Goal: Check status: Check status

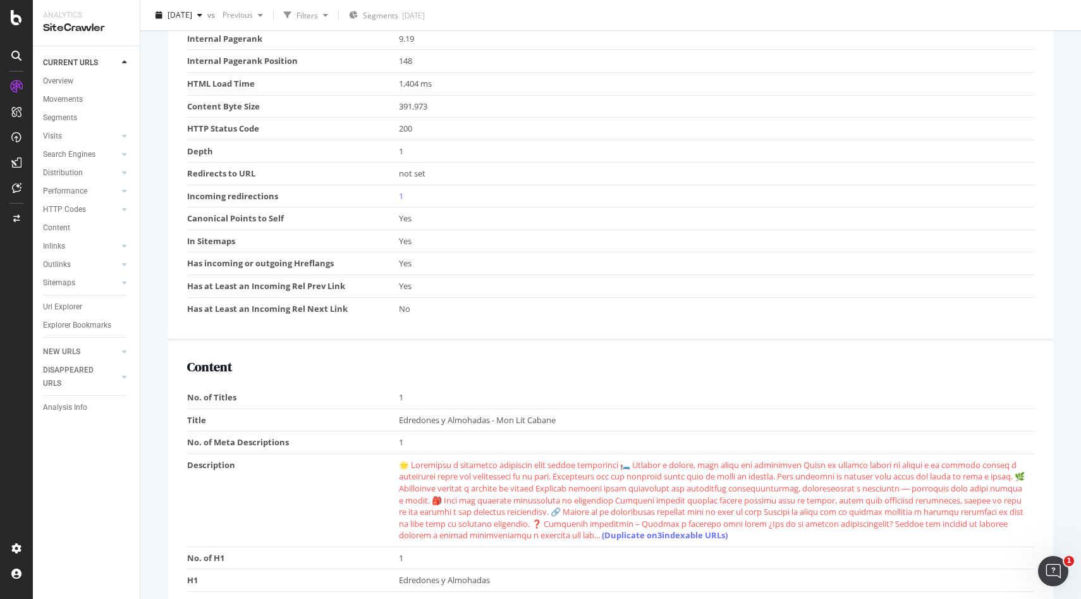
scroll to position [769, 0]
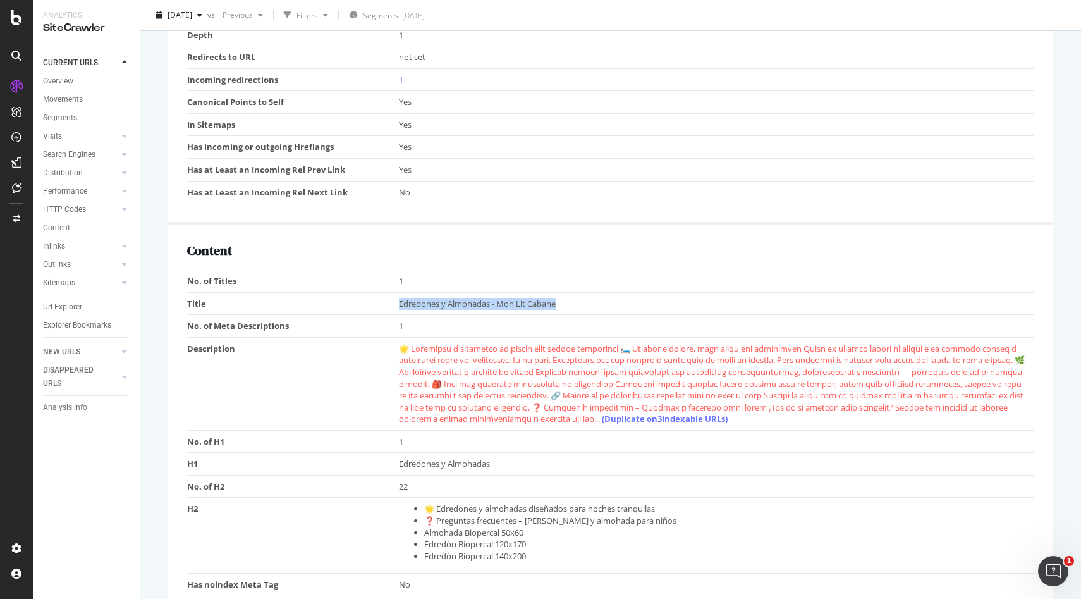
drag, startPoint x: 394, startPoint y: 303, endPoint x: 670, endPoint y: 298, distance: 276.3
click at [670, 298] on tr "Title Edredones y Almohadas - Mon Lit Cabane" at bounding box center [610, 303] width 847 height 23
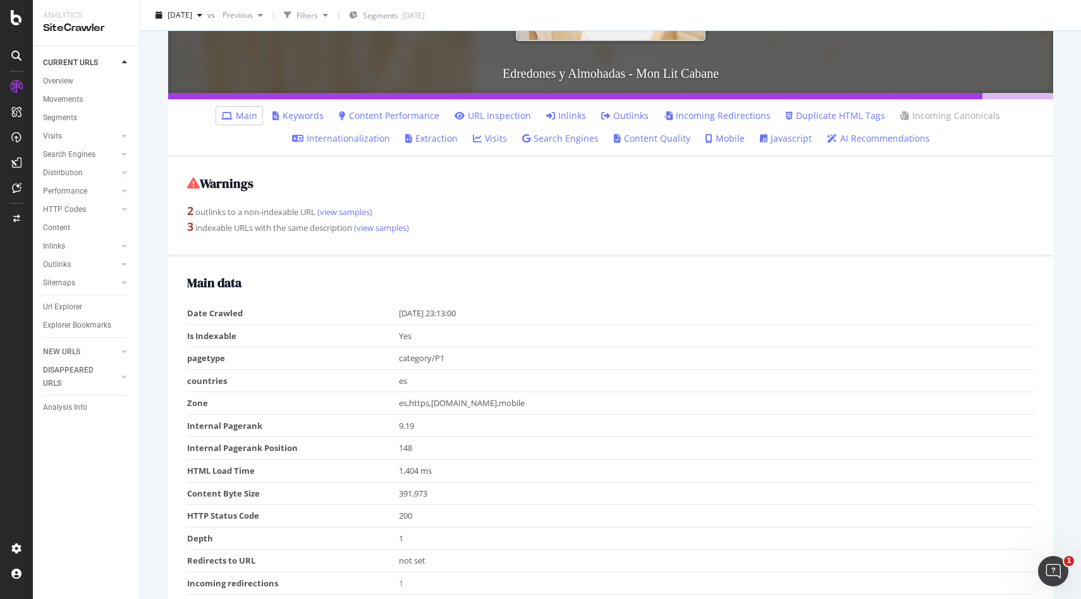
scroll to position [0, 0]
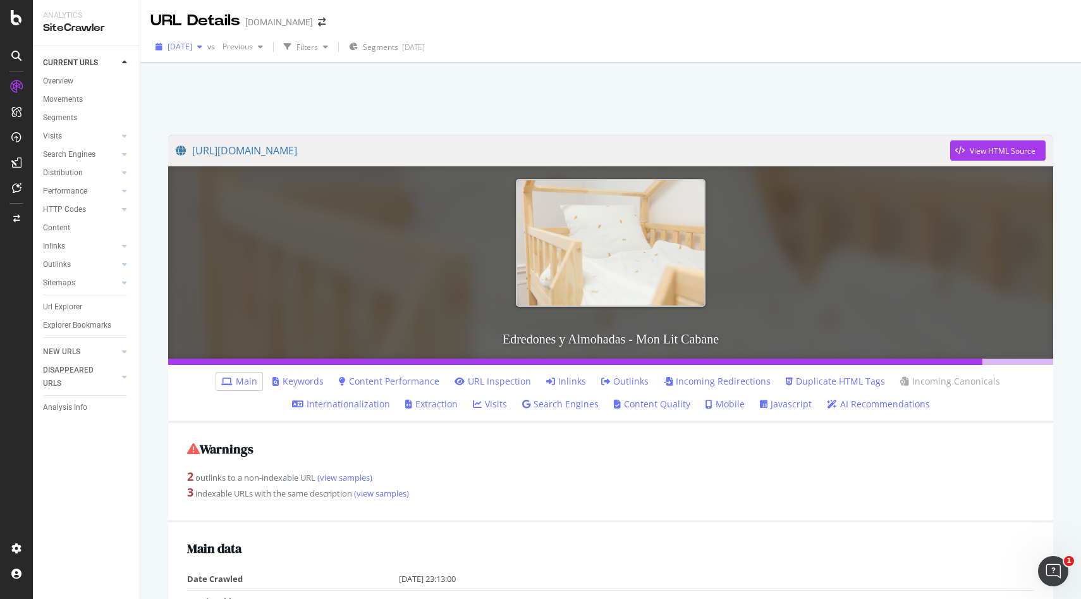
click at [192, 51] on span "[DATE]" at bounding box center [180, 46] width 25 height 11
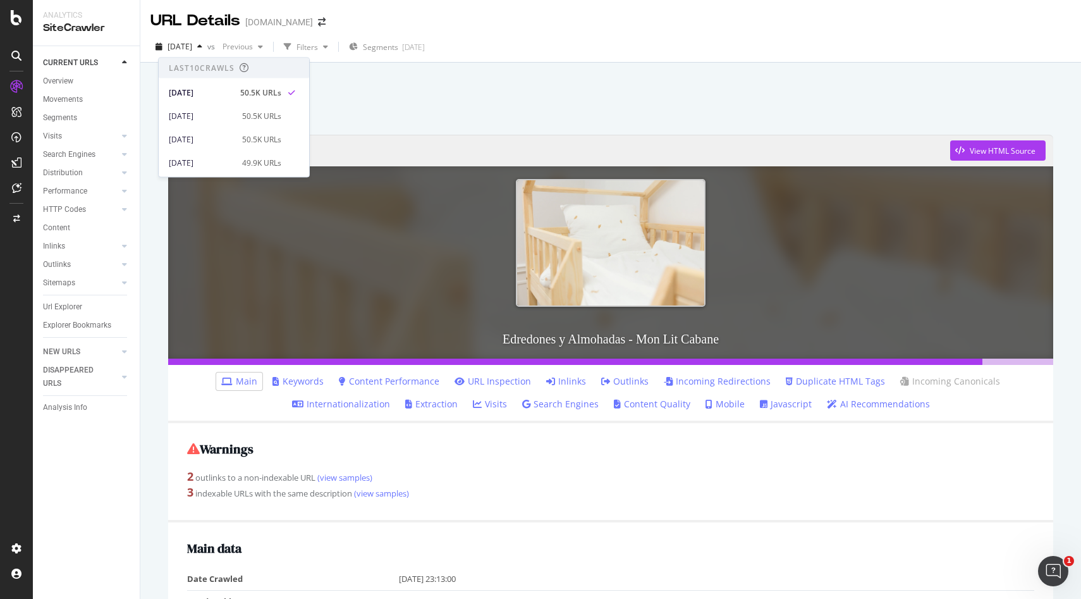
click at [414, 97] on div at bounding box center [611, 95] width 910 height 54
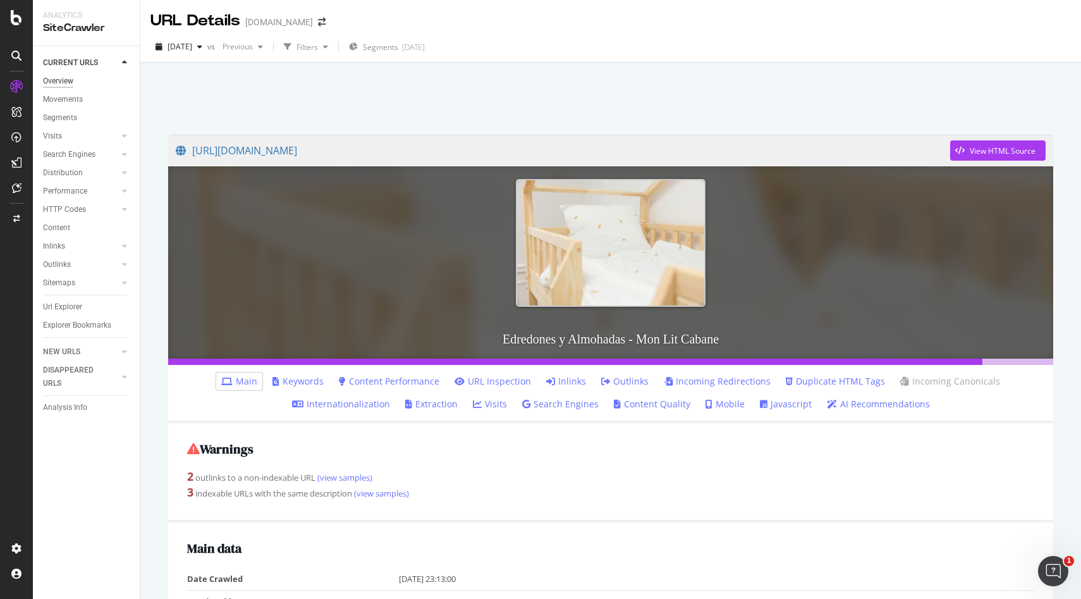
click at [65, 78] on div "Overview" at bounding box center [58, 81] width 30 height 13
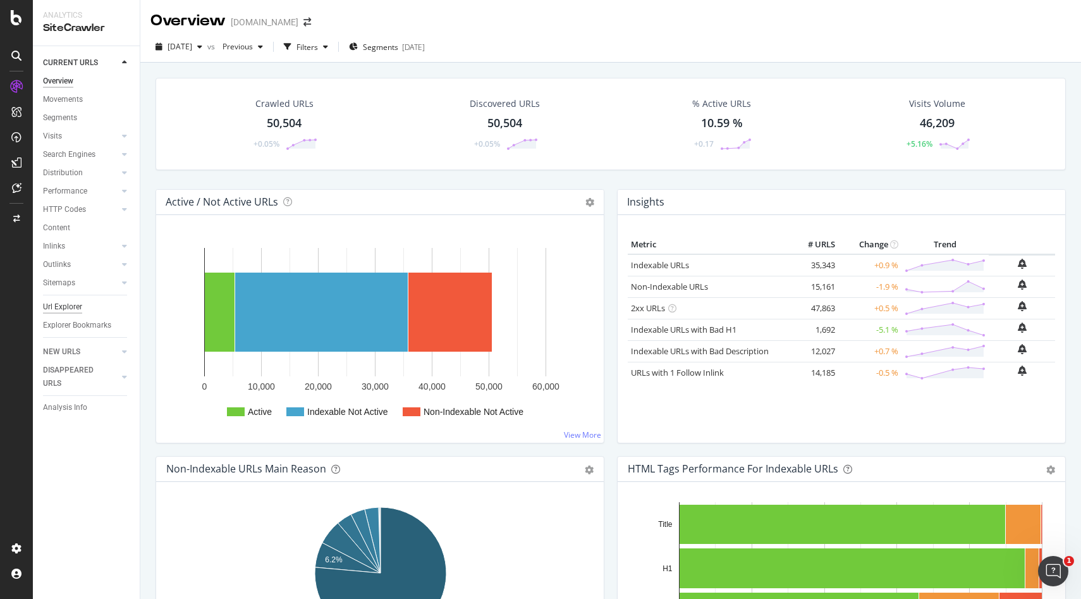
click at [333, 46] on div "button" at bounding box center [325, 47] width 15 height 8
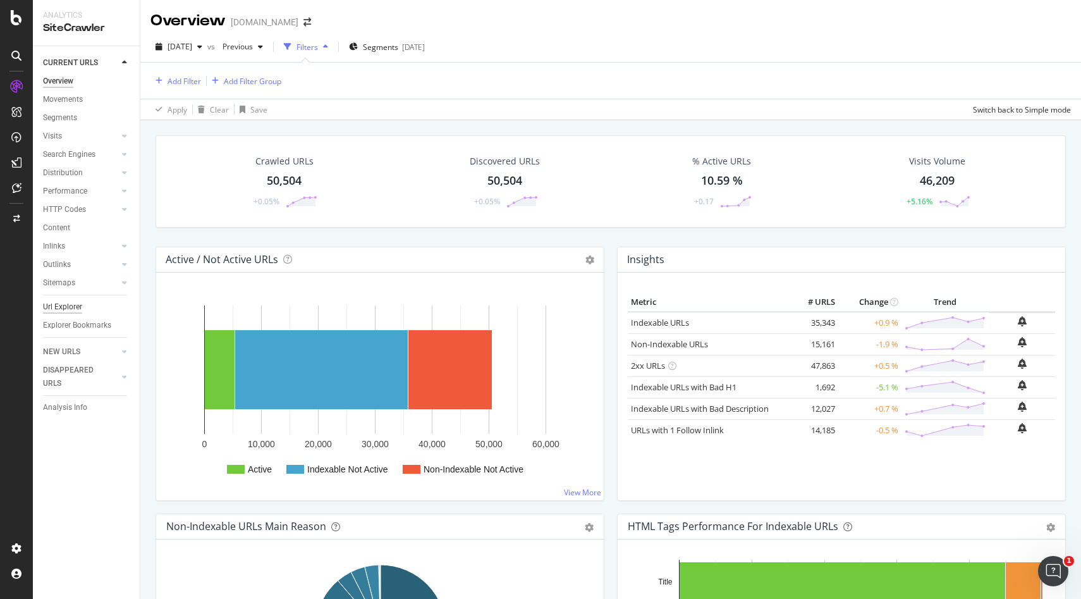
click at [59, 311] on div "Url Explorer" at bounding box center [62, 306] width 39 height 13
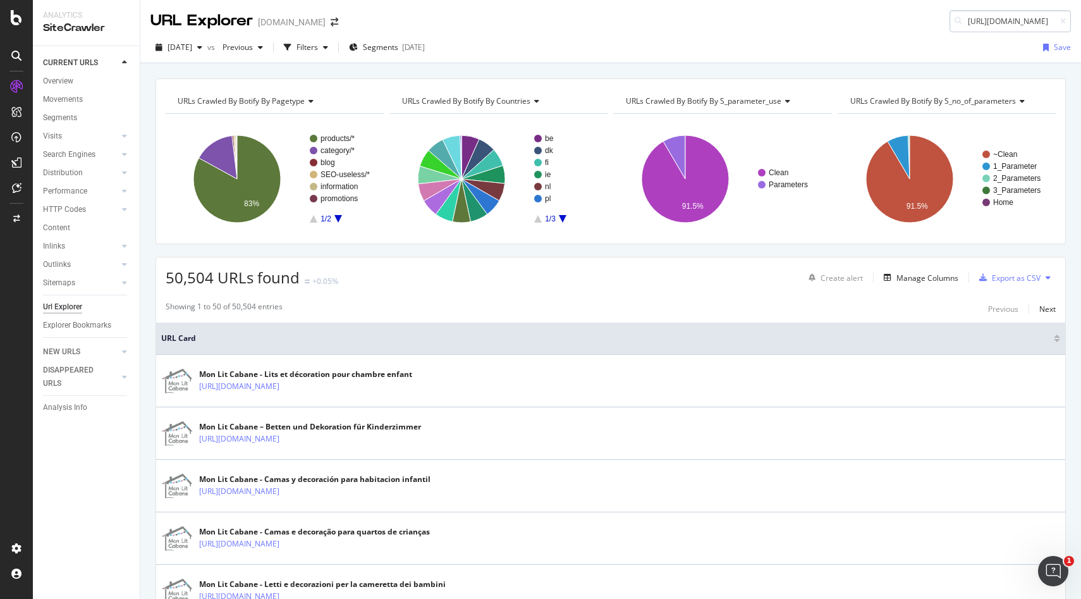
scroll to position [0, 18]
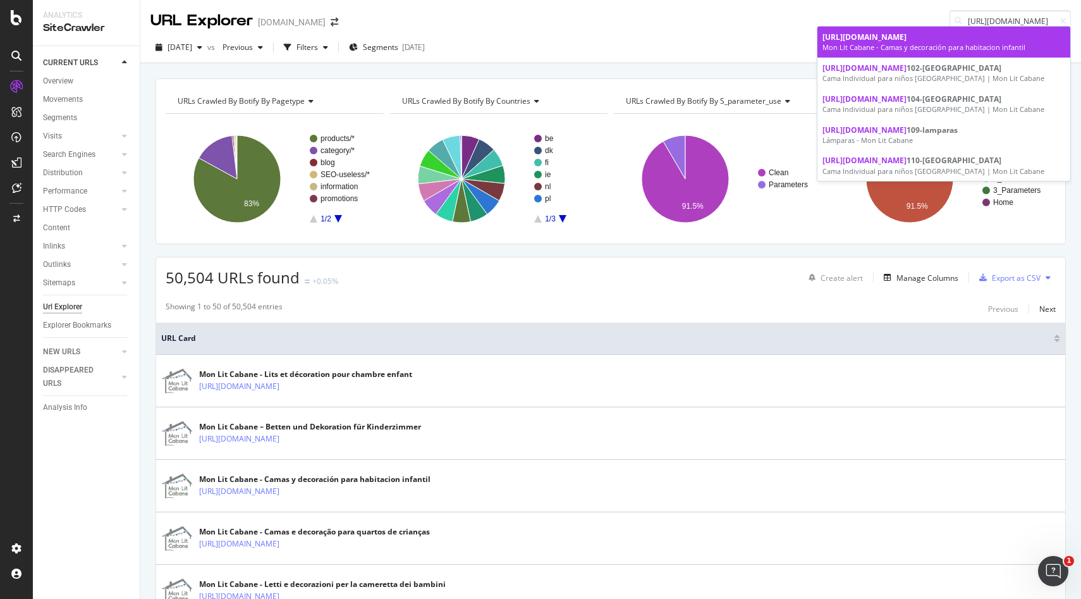
type input "[URL][DOMAIN_NAME]"
click at [897, 41] on span "[URL][DOMAIN_NAME]" at bounding box center [864, 37] width 84 height 11
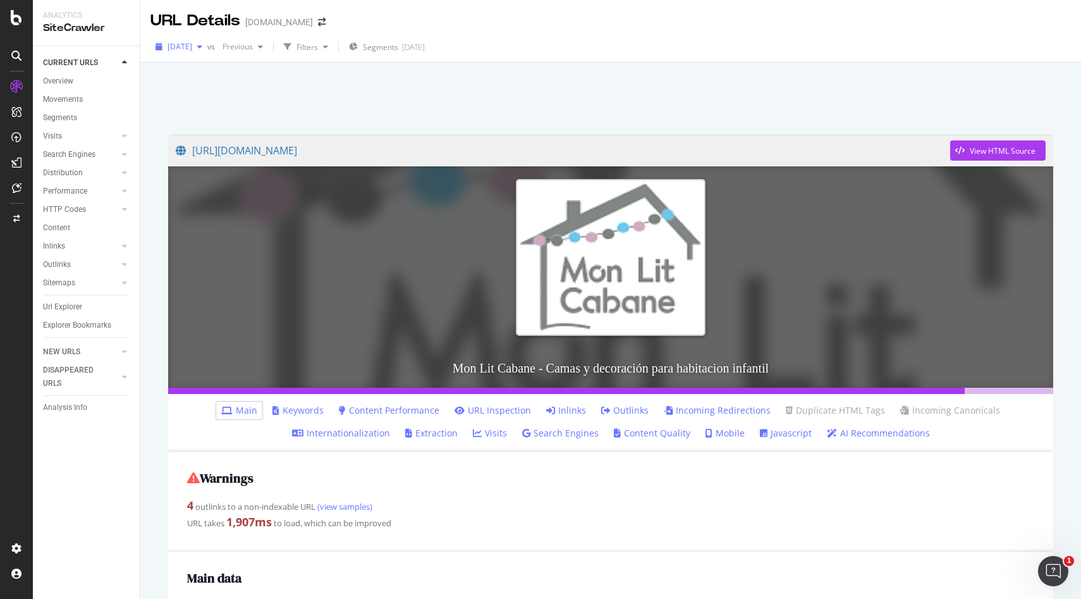
click at [198, 40] on div "[DATE]" at bounding box center [178, 46] width 57 height 19
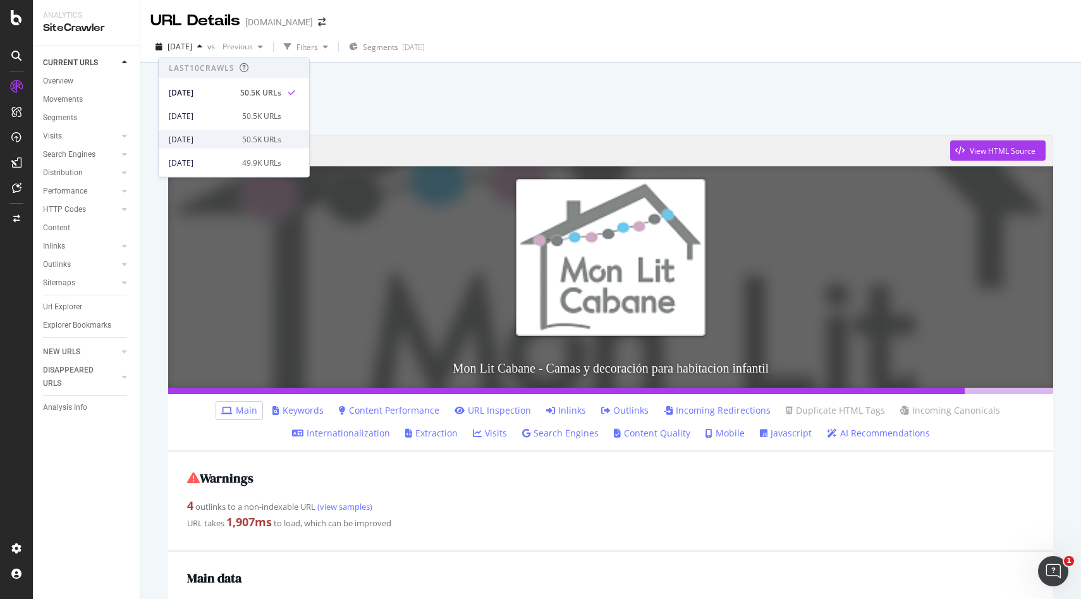
scroll to position [29, 0]
click at [226, 140] on div "[DATE] 49.9K URLs" at bounding box center [234, 134] width 150 height 18
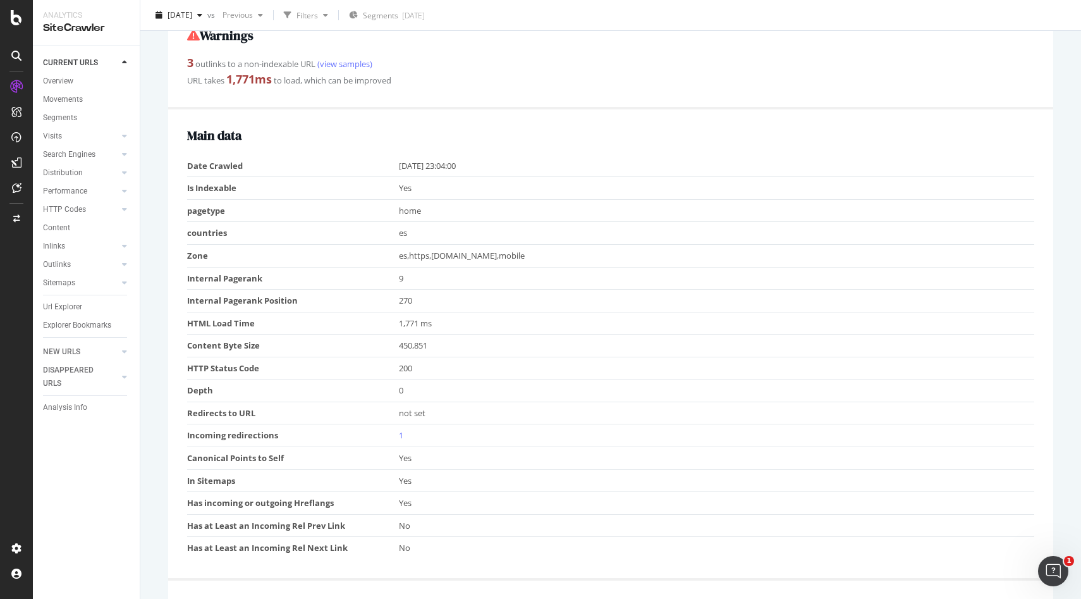
scroll to position [822, 0]
